Goal: Task Accomplishment & Management: Manage account settings

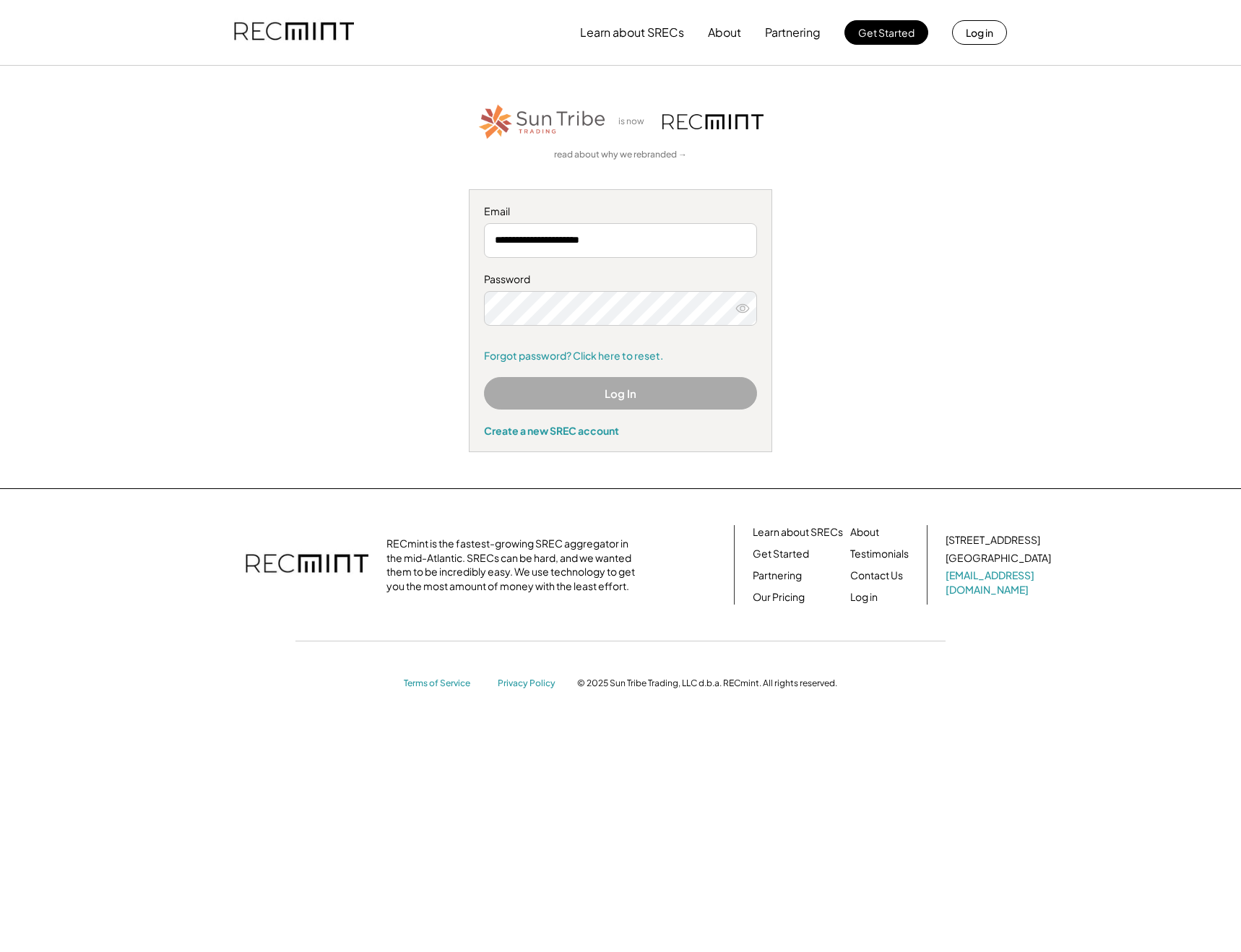
click at [608, 394] on button "Log In" at bounding box center [620, 393] width 273 height 32
